Goal: Obtain resource: Download file/media

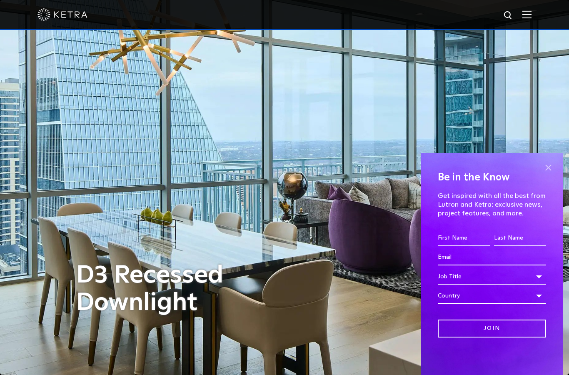
click at [549, 164] on span at bounding box center [548, 167] width 13 height 13
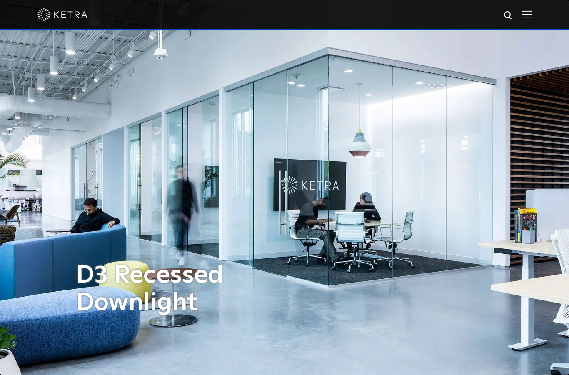
click at [528, 15] on img at bounding box center [527, 14] width 9 height 8
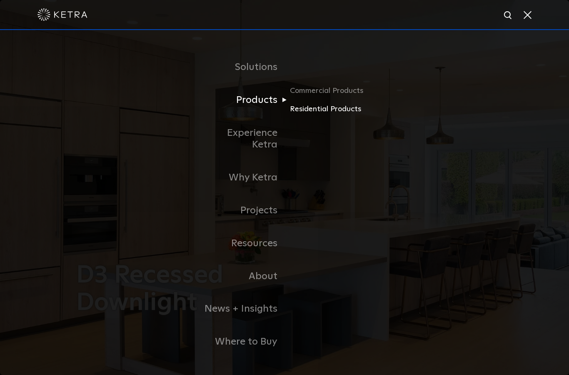
click at [325, 115] on link "Residential Products" at bounding box center [330, 109] width 80 height 12
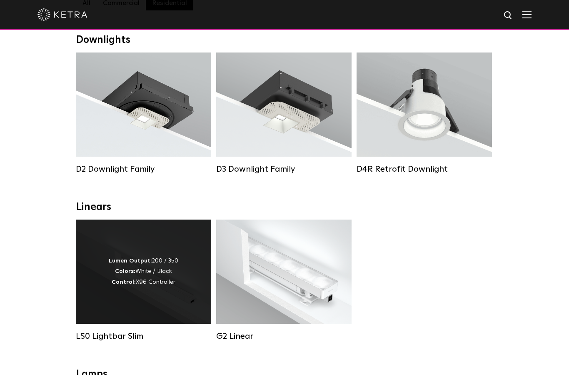
scroll to position [138, 0]
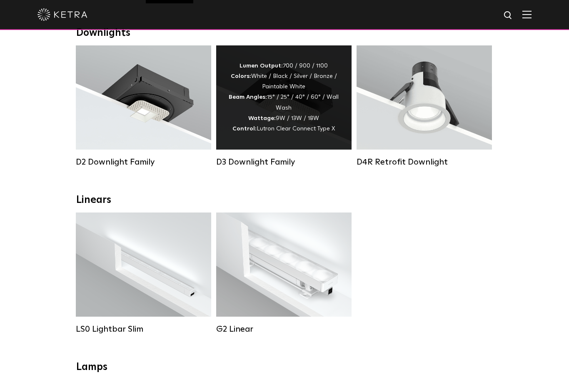
click at [252, 95] on div "Lumen Output: 700 / 900 / 1100 Colors: White / Black / Silver / Bronze / Painta…" at bounding box center [284, 97] width 110 height 73
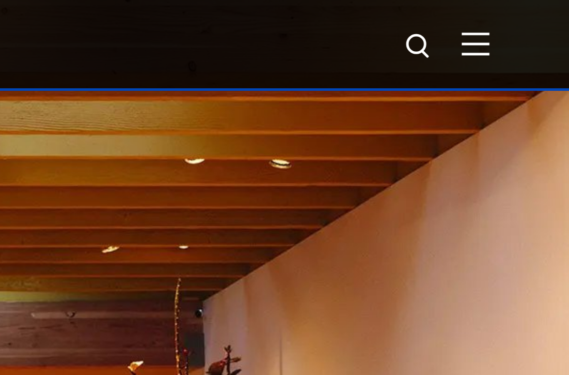
scroll to position [0, 0]
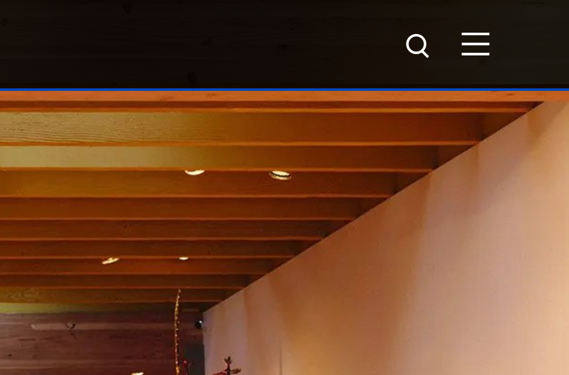
click at [108, 51] on div "D3 Recessed Downlight" at bounding box center [284, 187] width 417 height 375
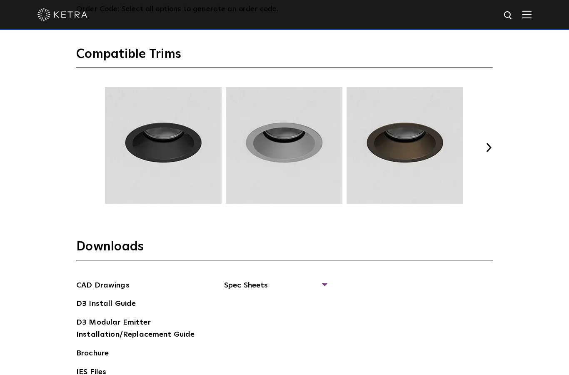
scroll to position [1136, 0]
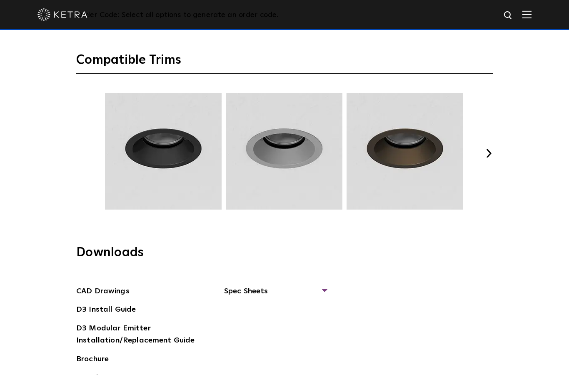
click at [489, 158] on button "Next" at bounding box center [489, 153] width 8 height 8
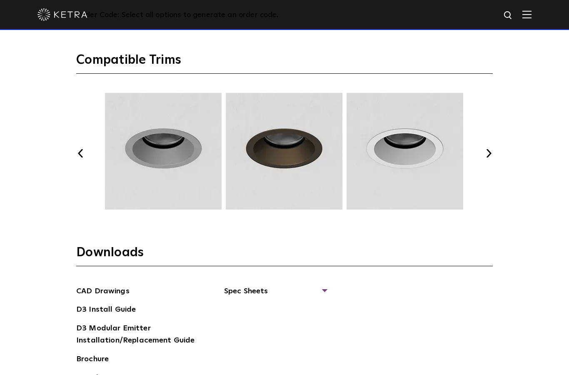
click at [492, 158] on button "Next" at bounding box center [489, 153] width 8 height 8
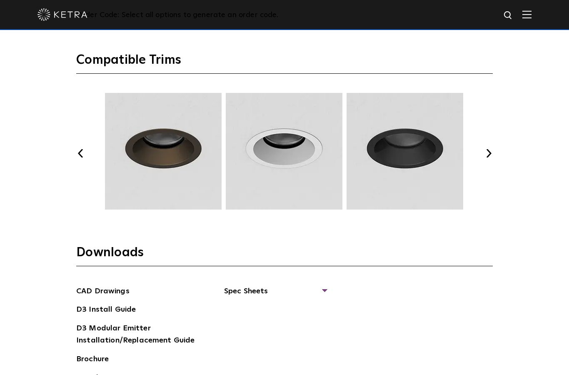
click at [493, 195] on div "Select Your Specs Options Fixture Type Fixture Type Adjustable Fixed Wall Wash …" at bounding box center [284, 66] width 433 height 741
click at [492, 192] on div "Previous Next" at bounding box center [284, 153] width 417 height 121
click at [488, 191] on div "Previous Next" at bounding box center [284, 153] width 417 height 121
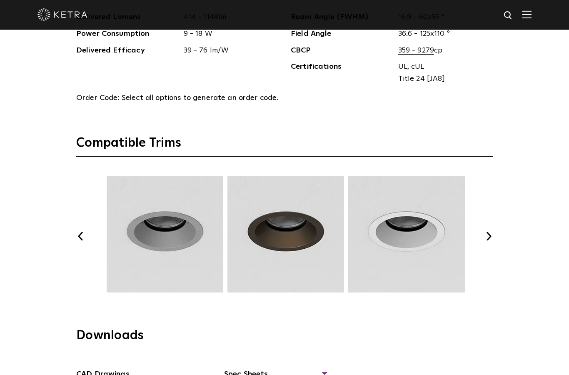
scroll to position [1062, 0]
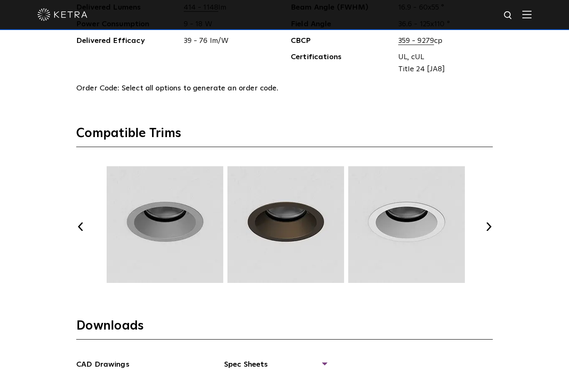
click at [70, 258] on div "Select Your Specs Options Fixture Type Fixture Type Adjustable Fixed Wall Wash …" at bounding box center [284, 139] width 433 height 741
click at [84, 231] on button "Previous" at bounding box center [80, 227] width 8 height 8
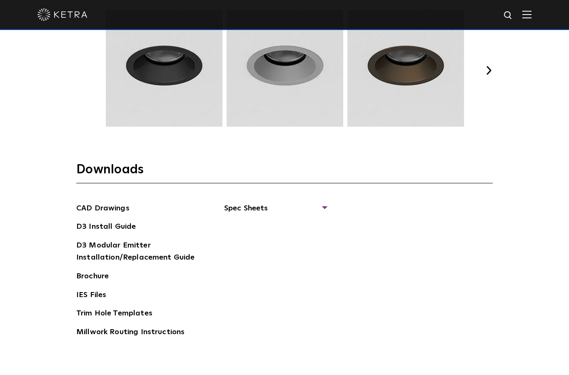
scroll to position [1221, 0]
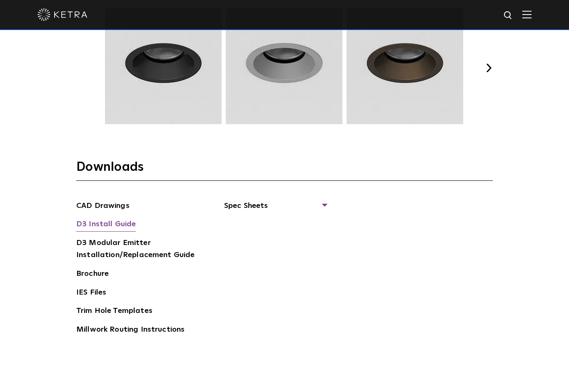
click at [119, 232] on link "D3 Install Guide" at bounding box center [106, 224] width 60 height 13
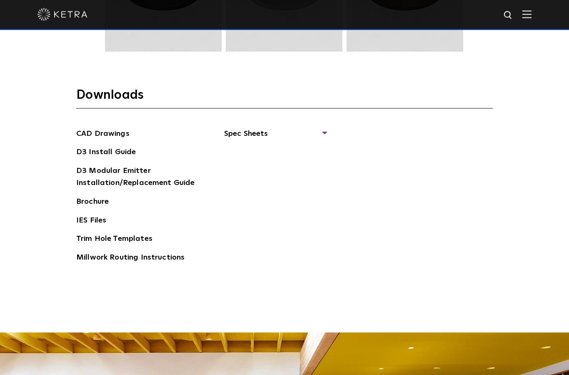
scroll to position [1293, 0]
click at [90, 246] on link "Trim Hole Templates" at bounding box center [114, 239] width 76 height 13
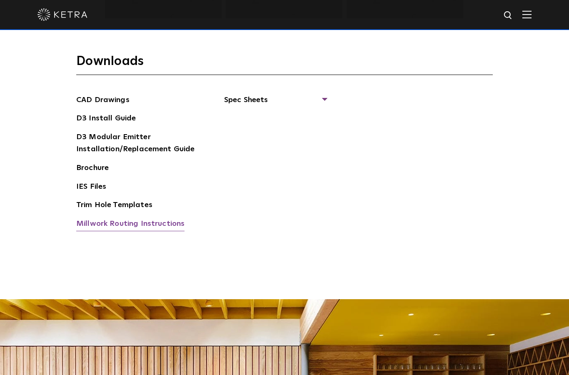
click at [127, 231] on link "Millwork Routing Instructions" at bounding box center [130, 224] width 108 height 13
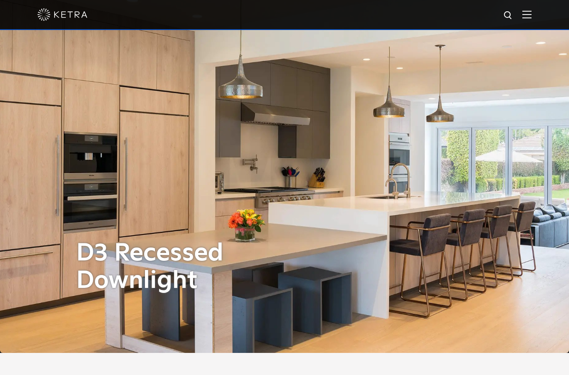
scroll to position [0, 0]
